Goal: Information Seeking & Learning: Learn about a topic

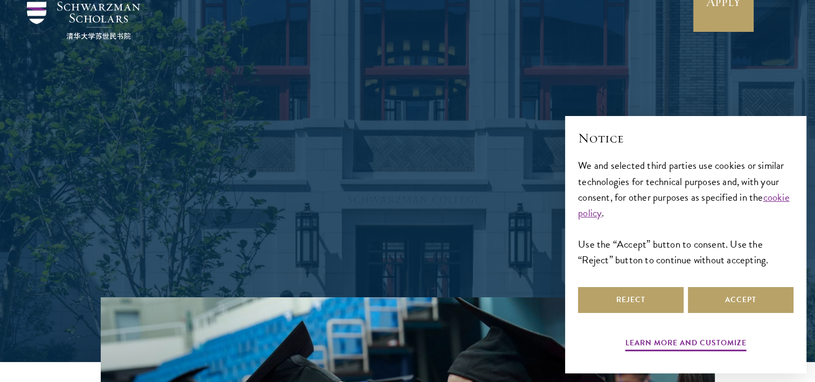
scroll to position [162, 0]
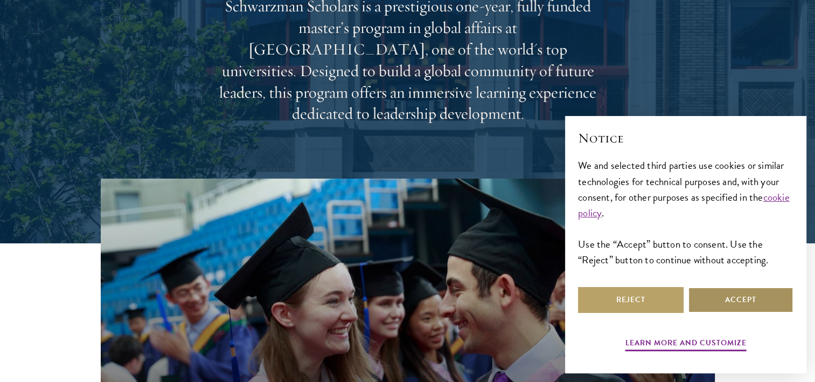
click at [744, 296] on button "Accept" at bounding box center [741, 300] width 106 height 26
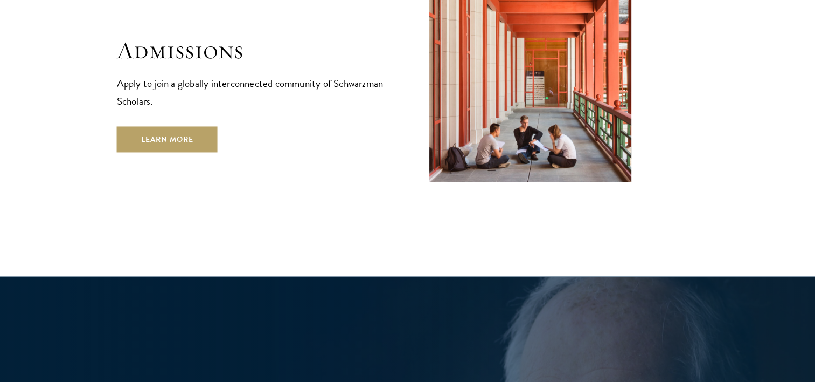
scroll to position [1832, 0]
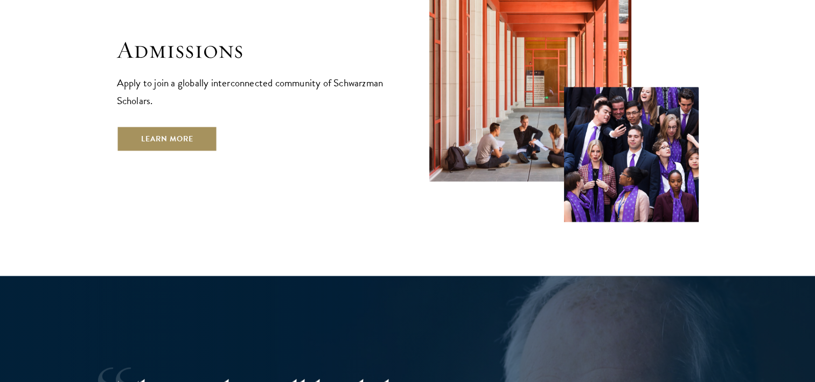
click at [179, 126] on link "Learn More" at bounding box center [167, 139] width 101 height 26
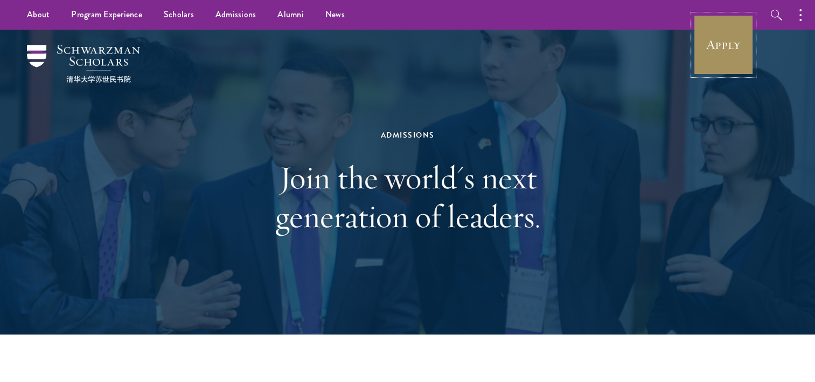
click at [729, 42] on link "Apply" at bounding box center [724, 45] width 60 height 60
